Goal: Task Accomplishment & Management: Use online tool/utility

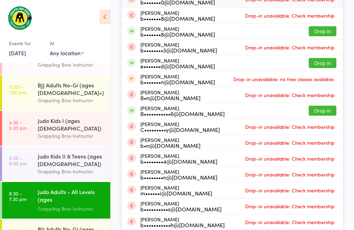
scroll to position [128, 0]
type input "Ben"
click at [331, 106] on button "Drop in" at bounding box center [323, 111] width 28 height 10
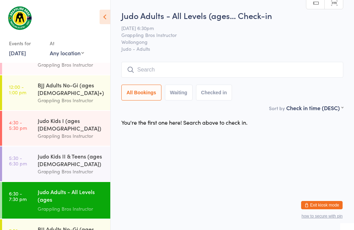
scroll to position [0, 0]
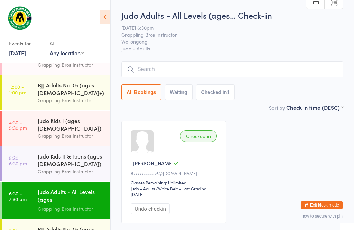
click at [282, 63] on input "search" at bounding box center [232, 70] width 222 height 16
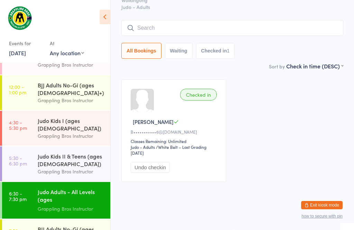
scroll to position [63, 0]
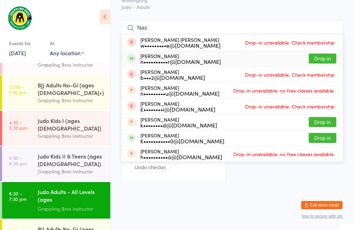
type input "Nas"
click at [326, 54] on button "Drop in" at bounding box center [323, 59] width 28 height 10
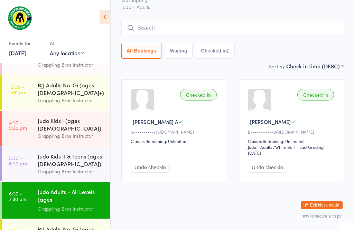
click at [180, 20] on input "search" at bounding box center [232, 28] width 222 height 16
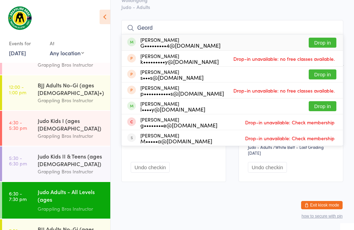
type input "Geord"
click at [332, 38] on button "Drop in" at bounding box center [323, 43] width 28 height 10
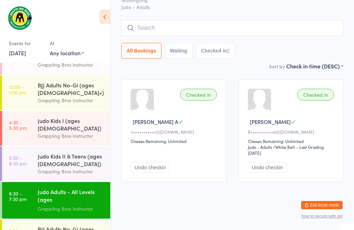
scroll to position [50, 0]
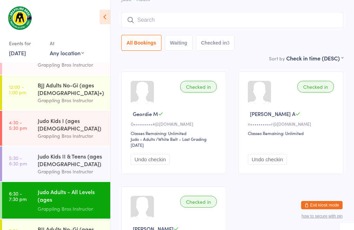
click at [193, 28] on input "search" at bounding box center [232, 20] width 222 height 16
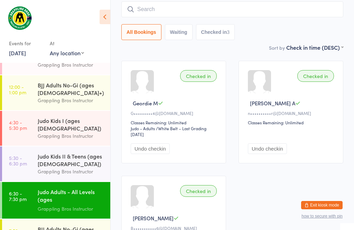
scroll to position [63, 0]
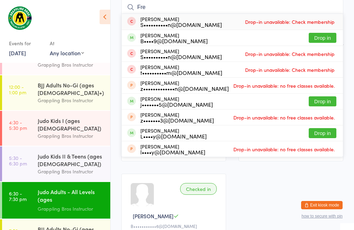
type input "Fre"
click at [326, 29] on div "[PERSON_NAME] S••••••••••n@[DOMAIN_NAME] Drop-in unavailable: Check membership" at bounding box center [232, 22] width 221 height 16
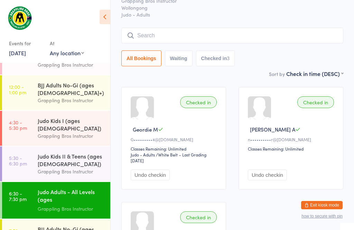
scroll to position [34, 0]
click at [206, 33] on input "search" at bounding box center [232, 36] width 222 height 16
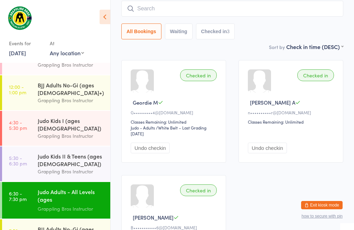
scroll to position [63, 0]
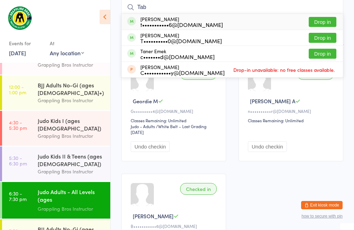
type input "Tab"
click at [327, 17] on button "Drop in" at bounding box center [323, 22] width 28 height 10
